Goal: Obtain resource: Download file/media

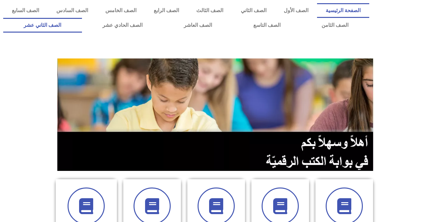
click at [56, 22] on link "الصف الثاني عشر" at bounding box center [42, 25] width 79 height 15
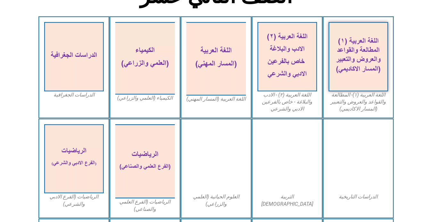
scroll to position [192, 0]
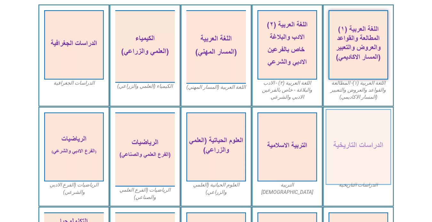
click at [341, 158] on img at bounding box center [358, 147] width 66 height 76
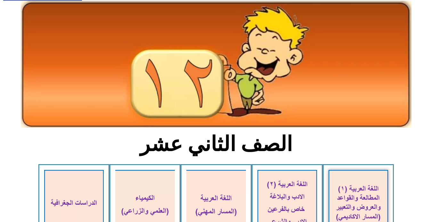
scroll to position [0, 0]
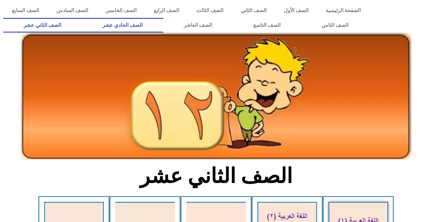
click at [163, 24] on link "الصف الحادي عشر" at bounding box center [122, 25] width 81 height 15
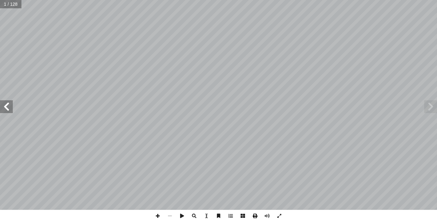
click at [255, 216] on span at bounding box center [255, 216] width 12 height 12
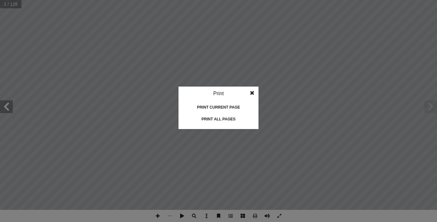
click at [216, 119] on div "Print all pages" at bounding box center [219, 119] width 64 height 10
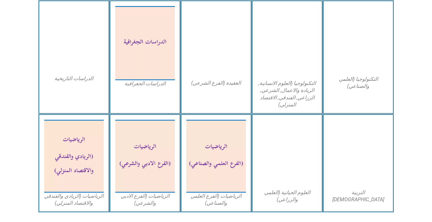
scroll to position [320, 0]
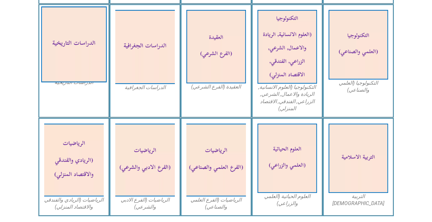
click at [76, 34] on img at bounding box center [74, 44] width 66 height 76
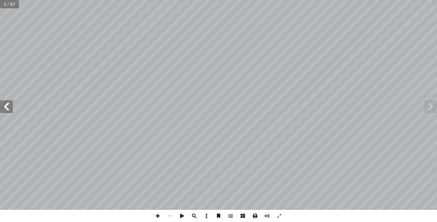
click at [255, 216] on span at bounding box center [255, 216] width 12 height 12
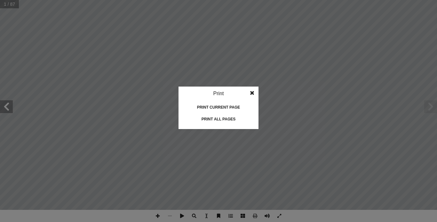
click at [222, 119] on div "Print all pages" at bounding box center [219, 119] width 64 height 10
